Goal: Task Accomplishment & Management: Manage account settings

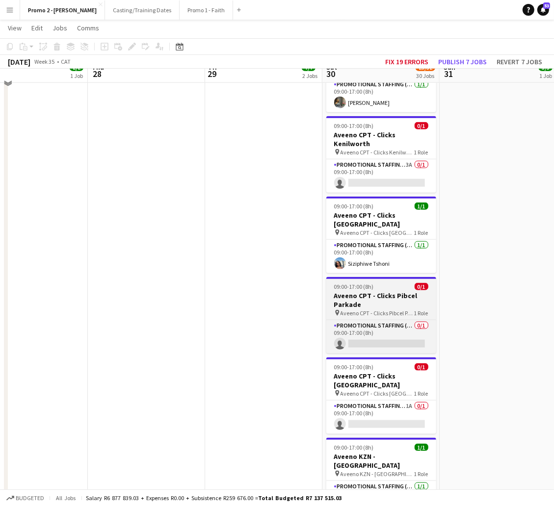
scroll to position [662, 0]
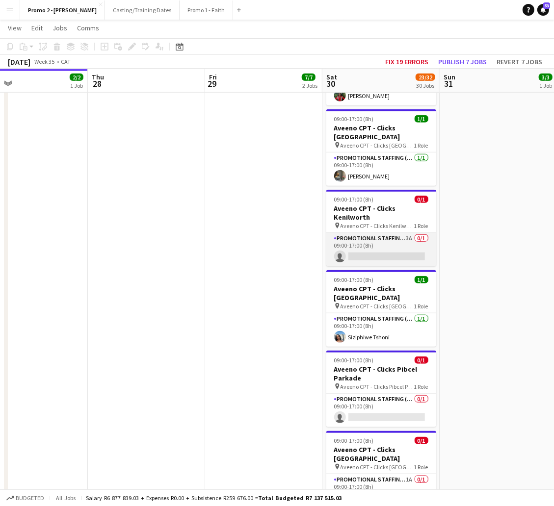
click at [381, 233] on app-card-role "Promotional Staffing (Brand Ambassadors) 3A 0/1 09:00-17:00 (8h) single-neutral…" at bounding box center [381, 249] width 110 height 33
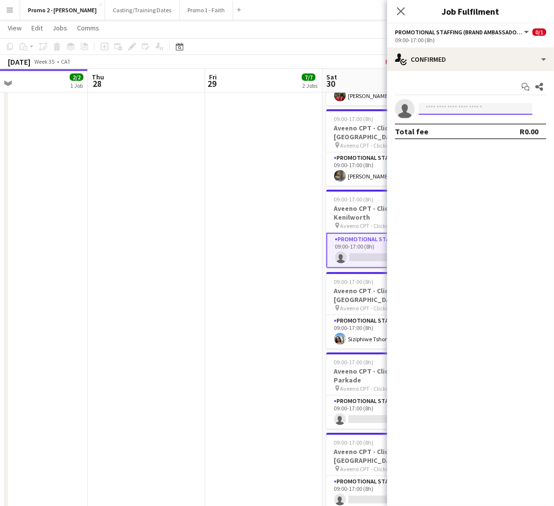
click at [455, 113] on input at bounding box center [475, 109] width 114 height 12
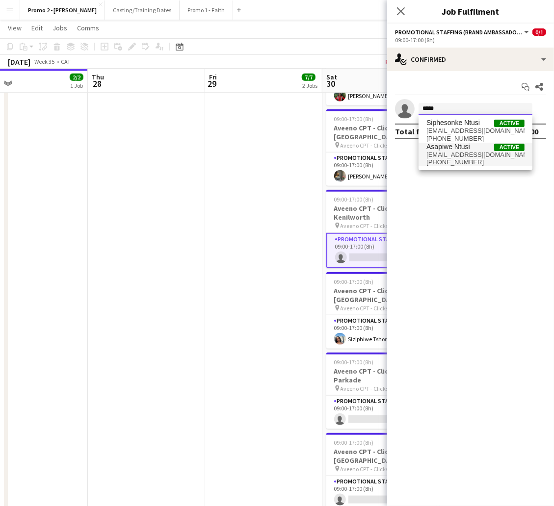
type input "*****"
click at [452, 152] on span "phiwentusi98@gmail.com" at bounding box center [475, 155] width 98 height 8
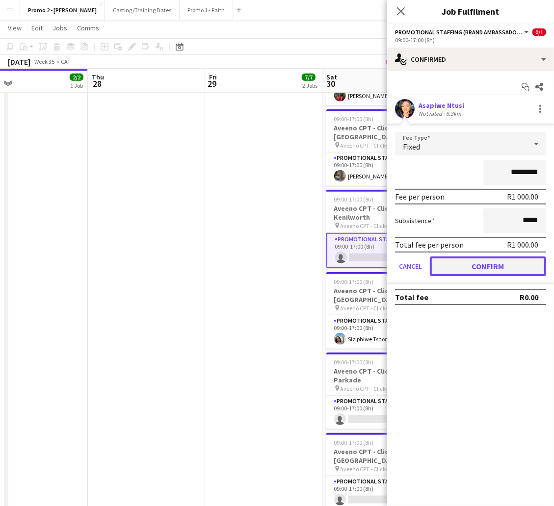
click at [466, 258] on button "Confirm" at bounding box center [488, 266] width 116 height 20
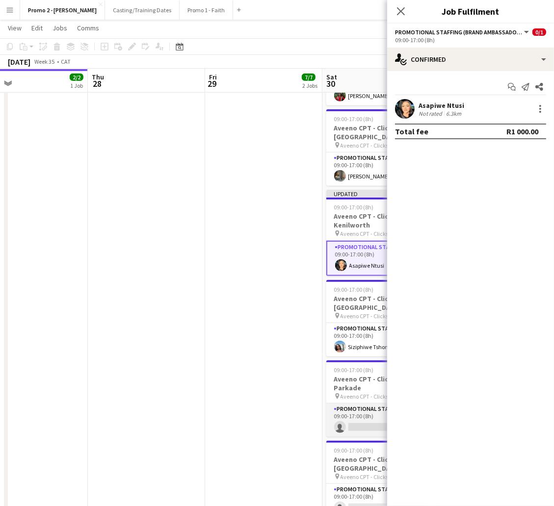
click at [346, 404] on app-card-role "Promotional Staffing (Brand Ambassadors) 0/1 09:00-17:00 (8h) single-neutral-ac…" at bounding box center [381, 420] width 110 height 33
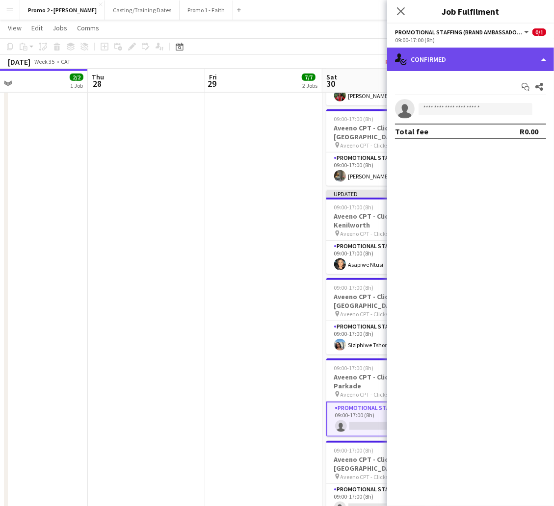
click at [476, 55] on div "single-neutral-actions-check-2 Confirmed" at bounding box center [470, 60] width 167 height 24
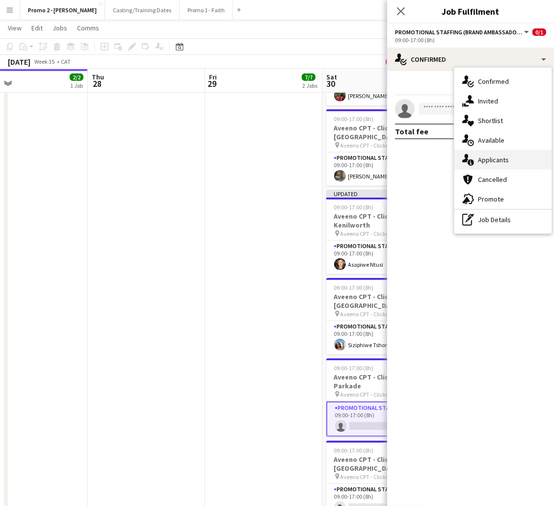
click at [498, 162] on div "single-neutral-actions-information Applicants" at bounding box center [502, 160] width 97 height 20
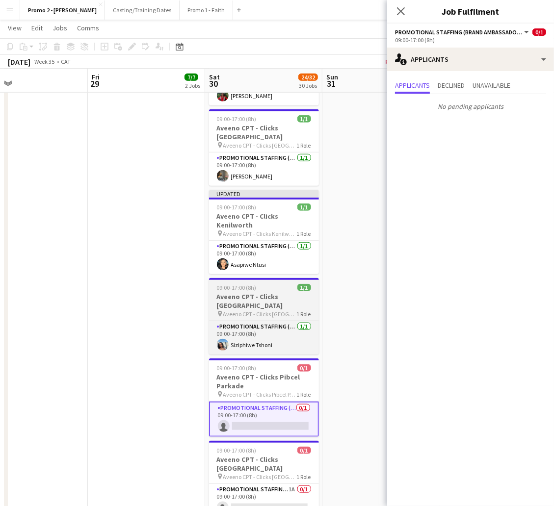
scroll to position [0, 337]
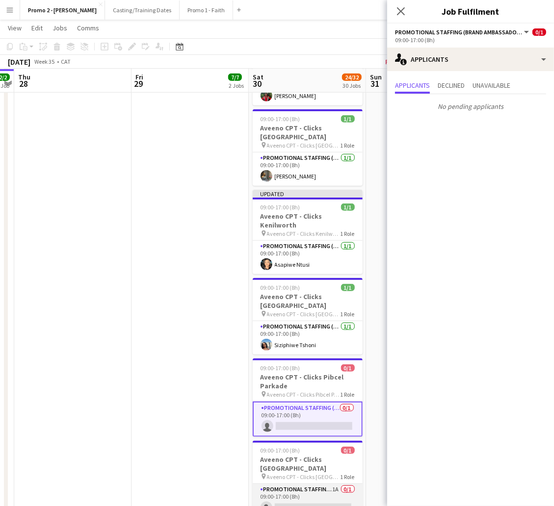
click at [278, 484] on app-card-role "Promotional Staffing (Brand Ambassadors) 1A 0/1 09:00-17:00 (8h) single-neutral…" at bounding box center [308, 500] width 110 height 33
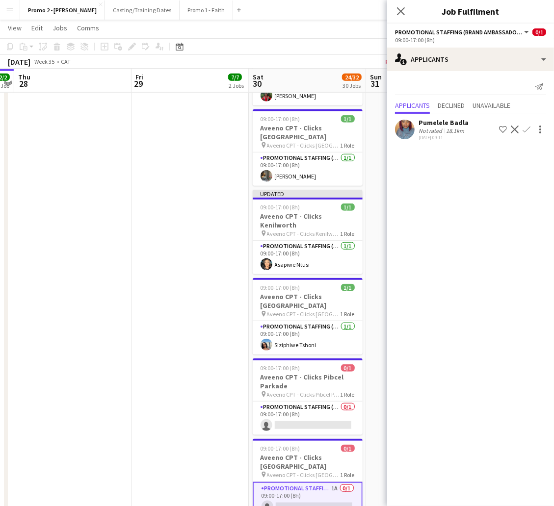
click at [425, 122] on div "Pumelele Badla" at bounding box center [443, 122] width 50 height 9
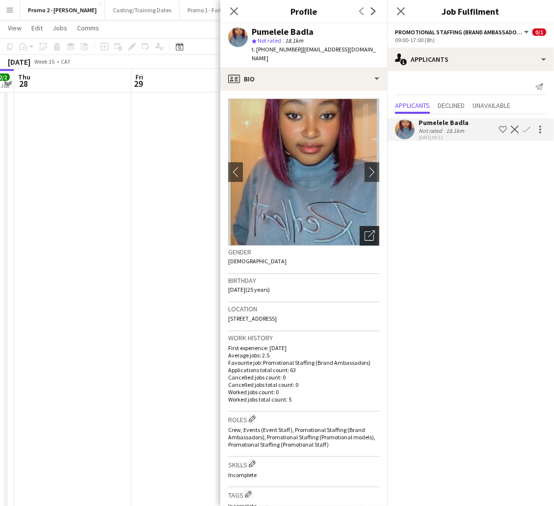
click at [364, 230] on icon "Open photos pop-in" at bounding box center [369, 235] width 10 height 10
